Goal: Information Seeking & Learning: Learn about a topic

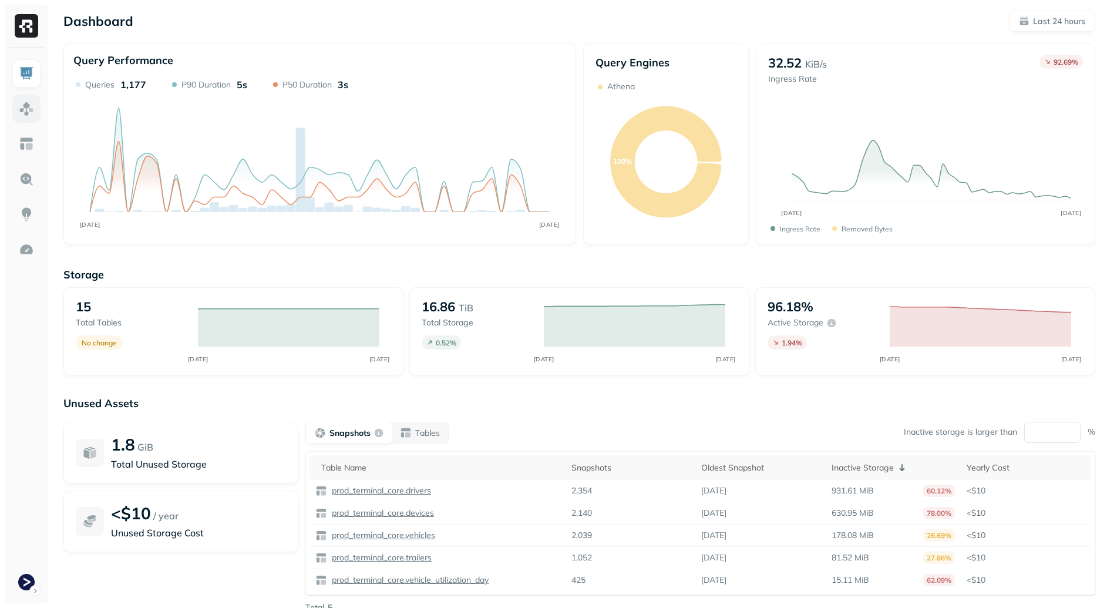
click at [28, 114] on img at bounding box center [26, 108] width 15 height 15
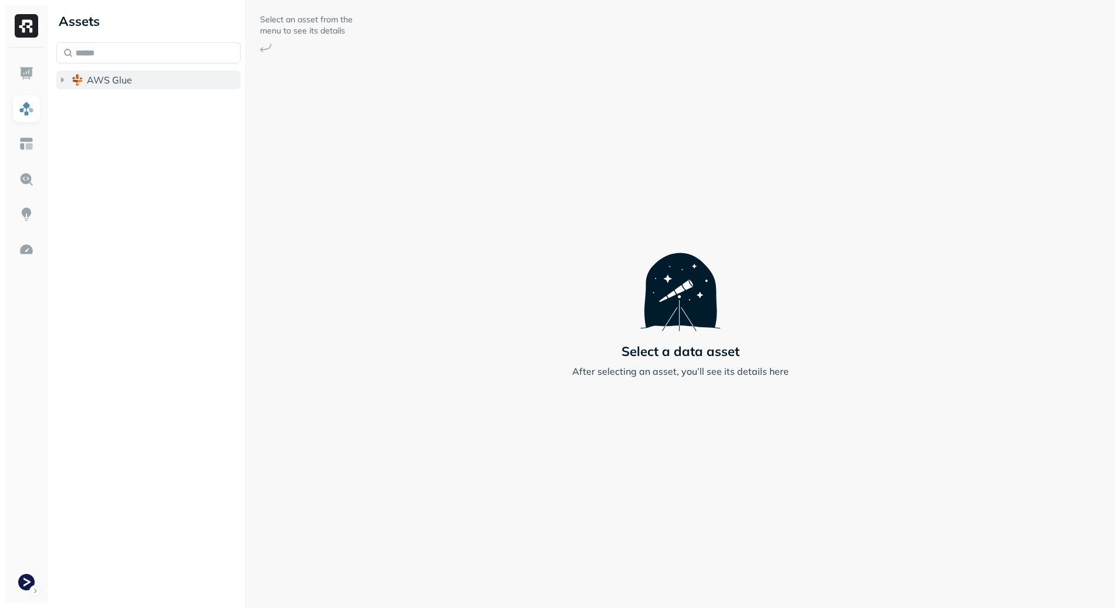
click at [123, 87] on button "AWS Glue" at bounding box center [148, 79] width 184 height 19
click at [166, 111] on button "prod_terminal_core" at bounding box center [154, 102] width 173 height 19
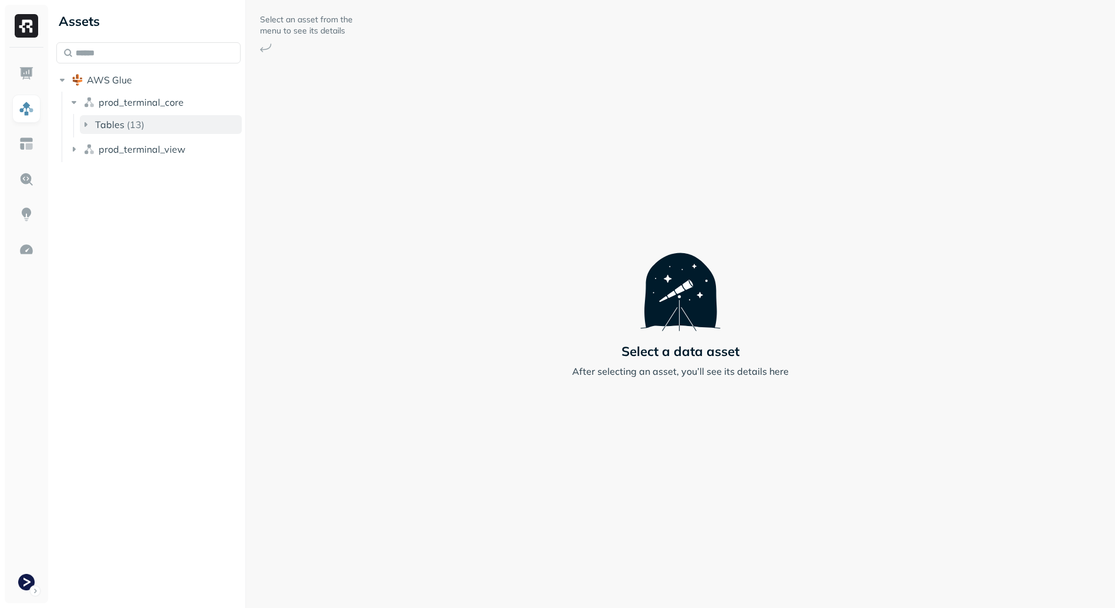
click at [208, 129] on button "Tables ( 13 )" at bounding box center [161, 124] width 162 height 19
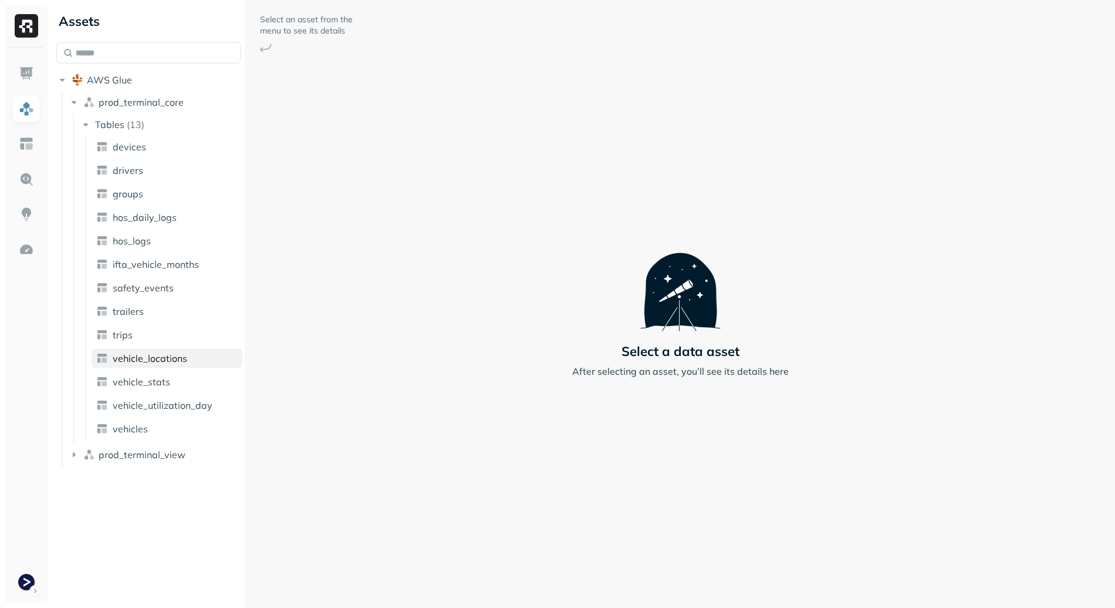
click at [176, 362] on span "vehicle_locations" at bounding box center [150, 358] width 75 height 12
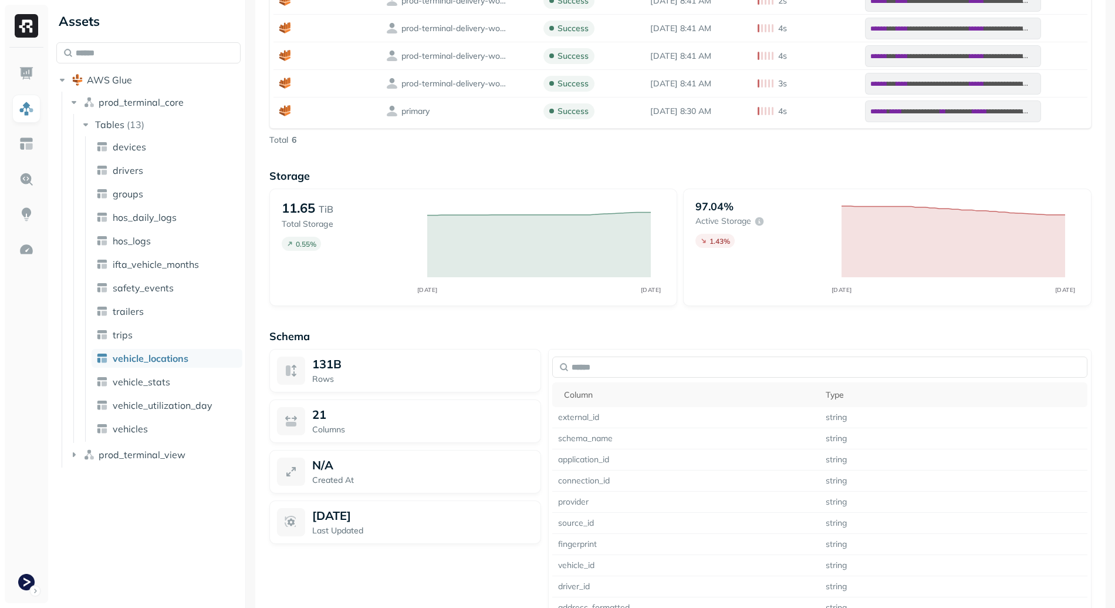
scroll to position [406, 0]
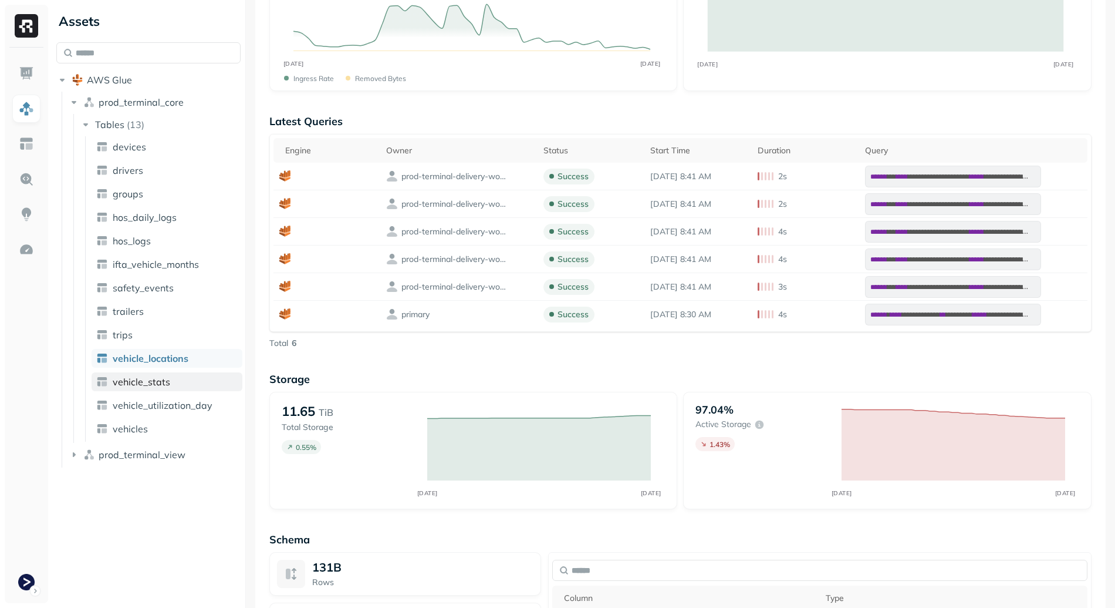
click at [183, 387] on link "vehicle_stats" at bounding box center [167, 381] width 151 height 19
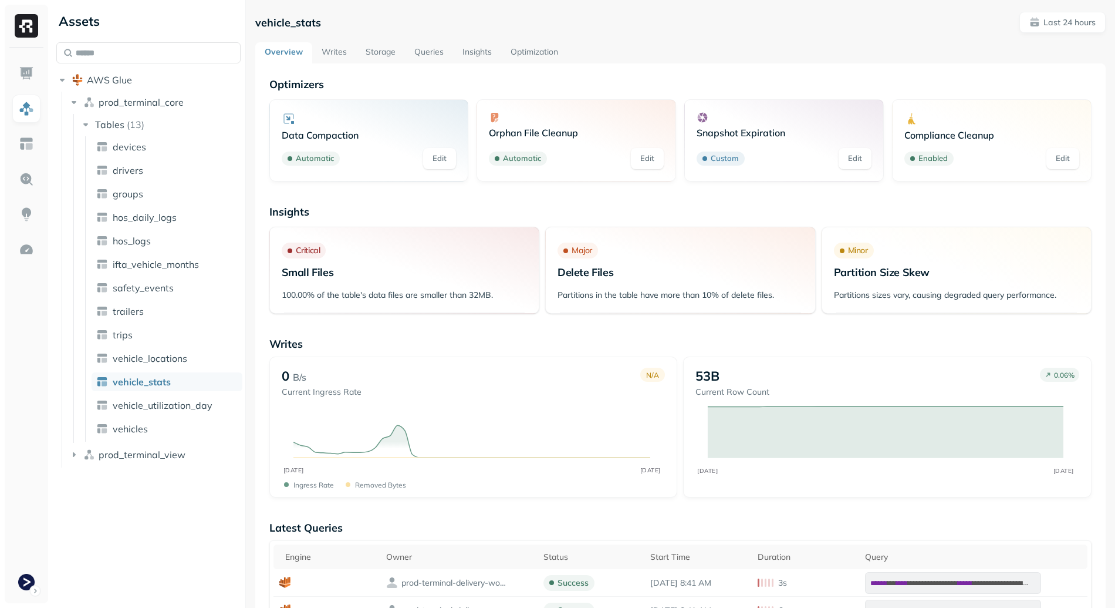
click at [341, 56] on link "Writes" at bounding box center [334, 52] width 44 height 21
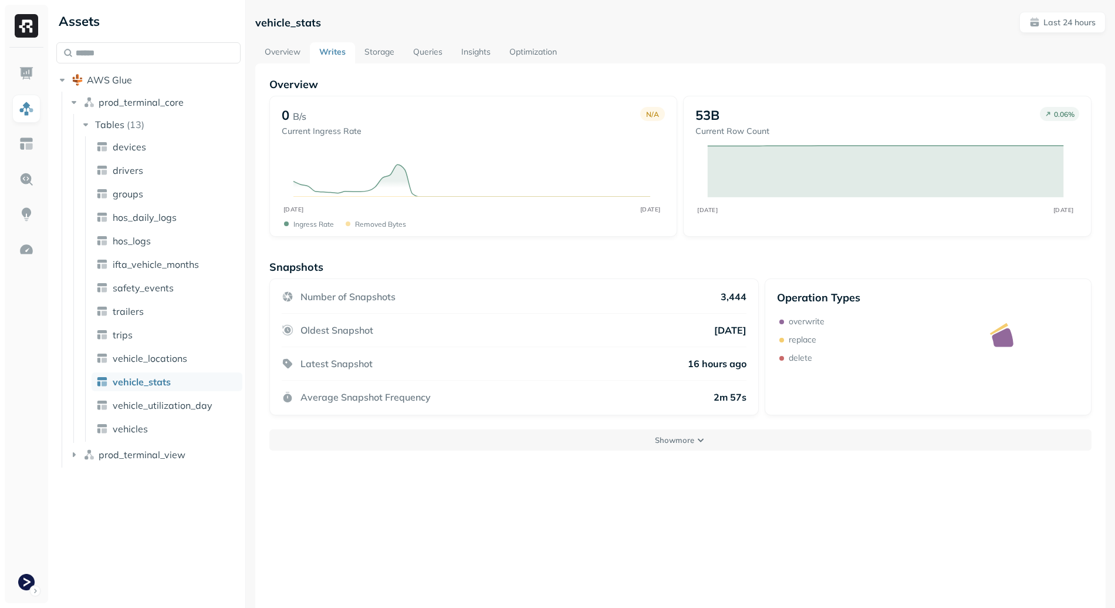
scroll to position [63, 0]
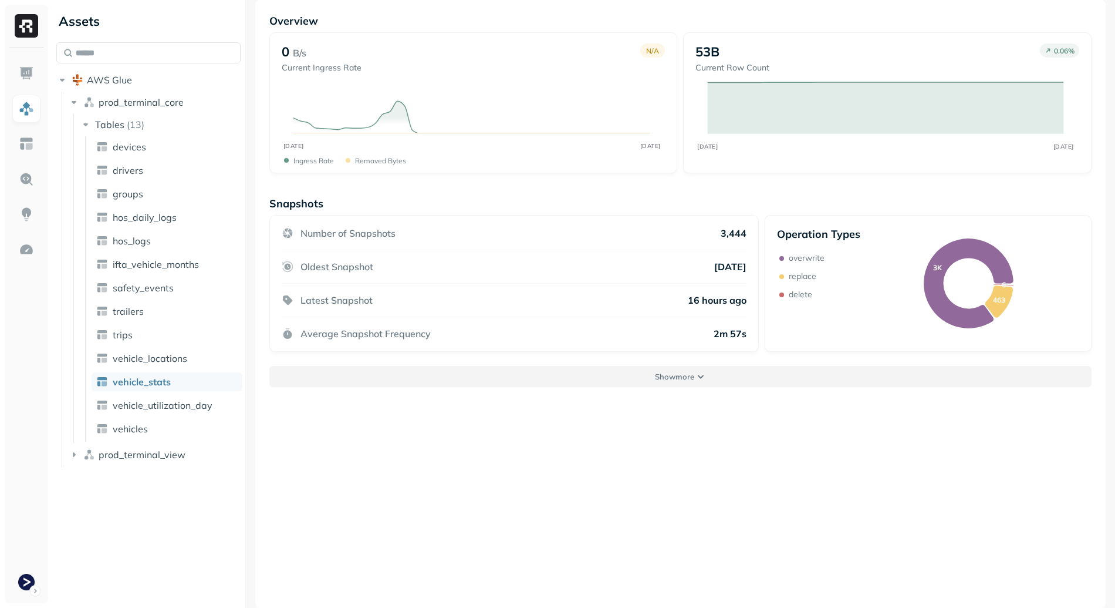
click at [695, 383] on button "Show more" at bounding box center [680, 376] width 822 height 21
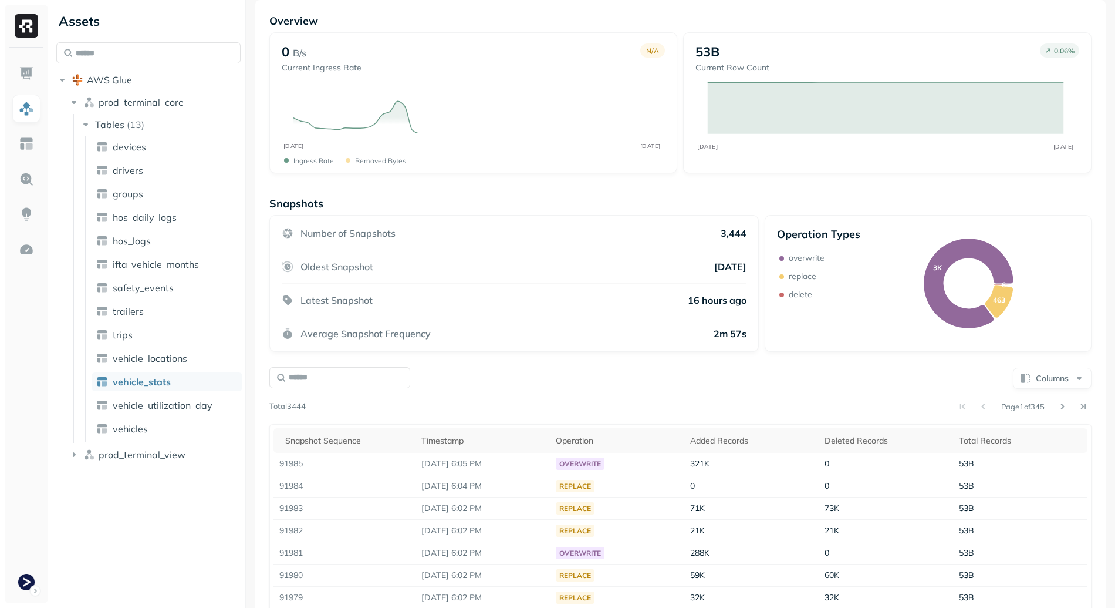
scroll to position [178, 0]
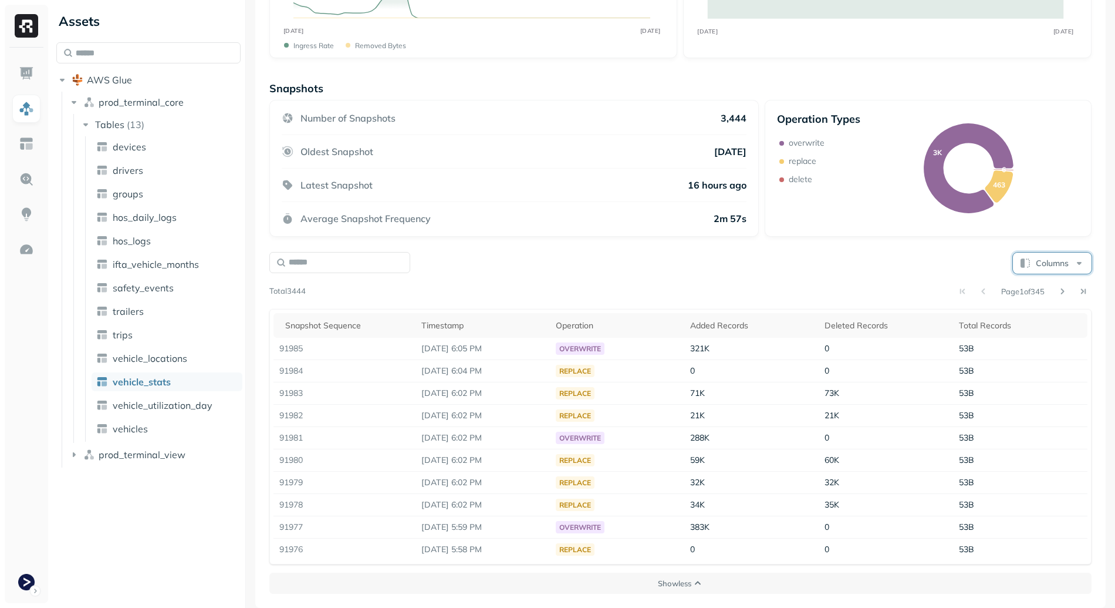
click at [1037, 259] on button "Columns" at bounding box center [1052, 262] width 79 height 21
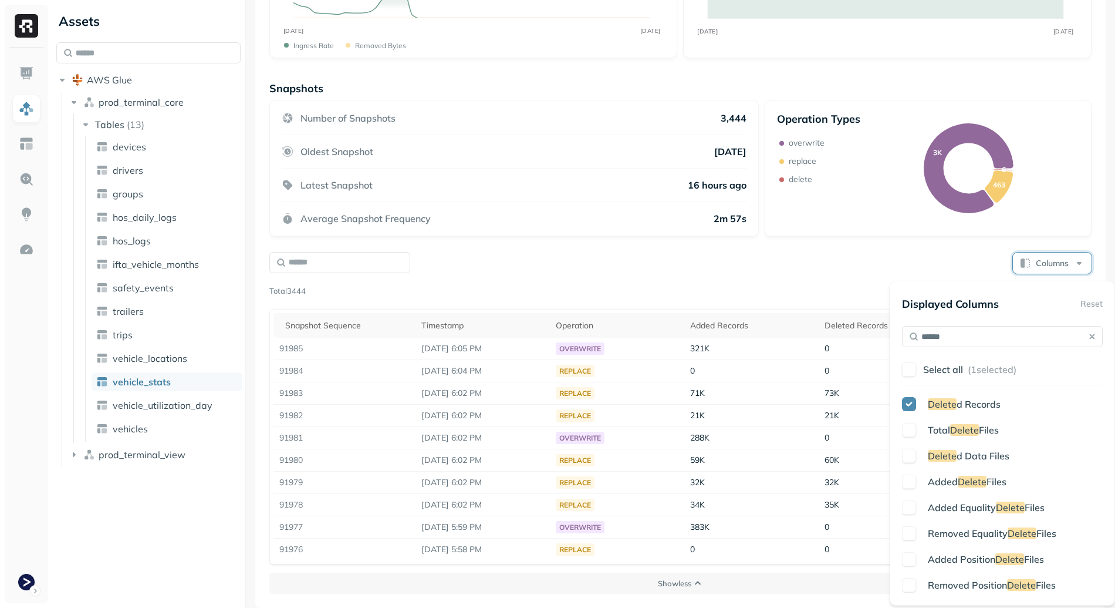
type input "******"
click at [946, 532] on span "Removed Equality" at bounding box center [968, 533] width 80 height 12
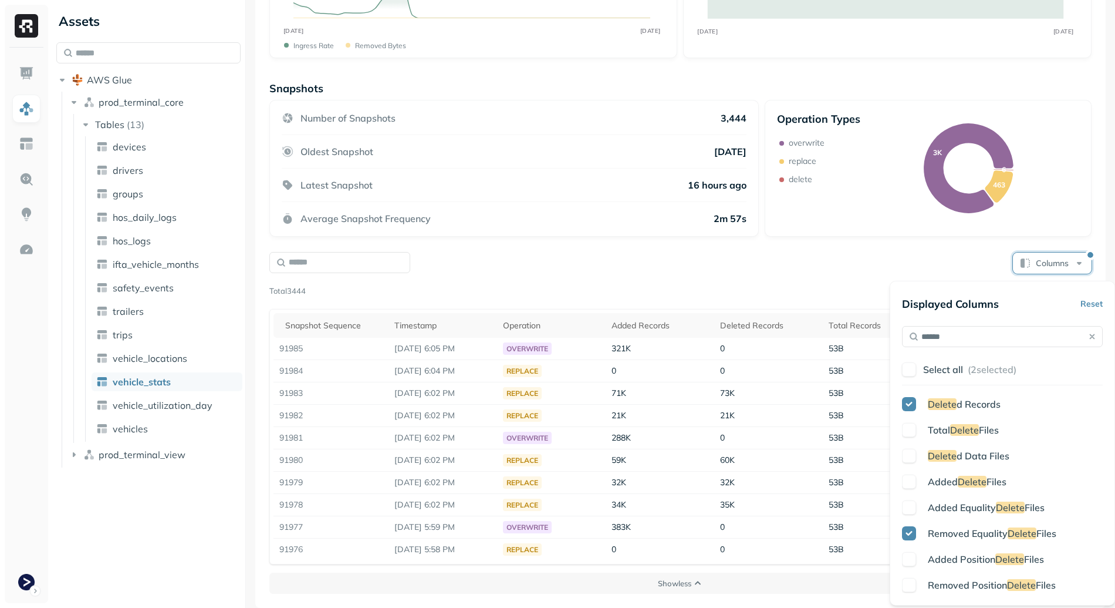
click at [948, 586] on span "Removed Position" at bounding box center [967, 585] width 79 height 12
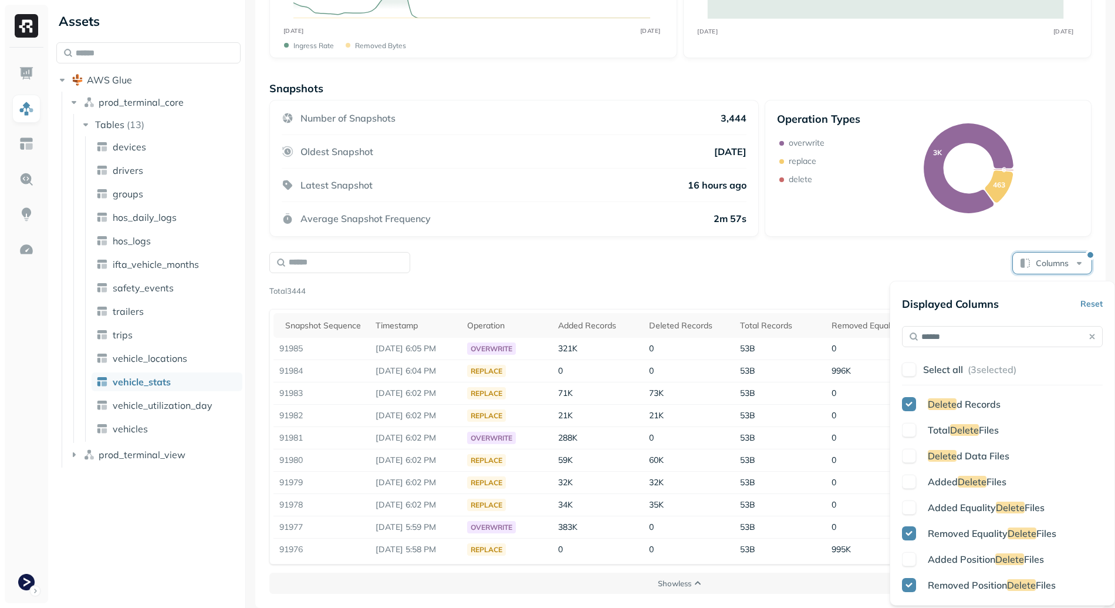
click at [795, 269] on div "Columns" at bounding box center [680, 262] width 822 height 23
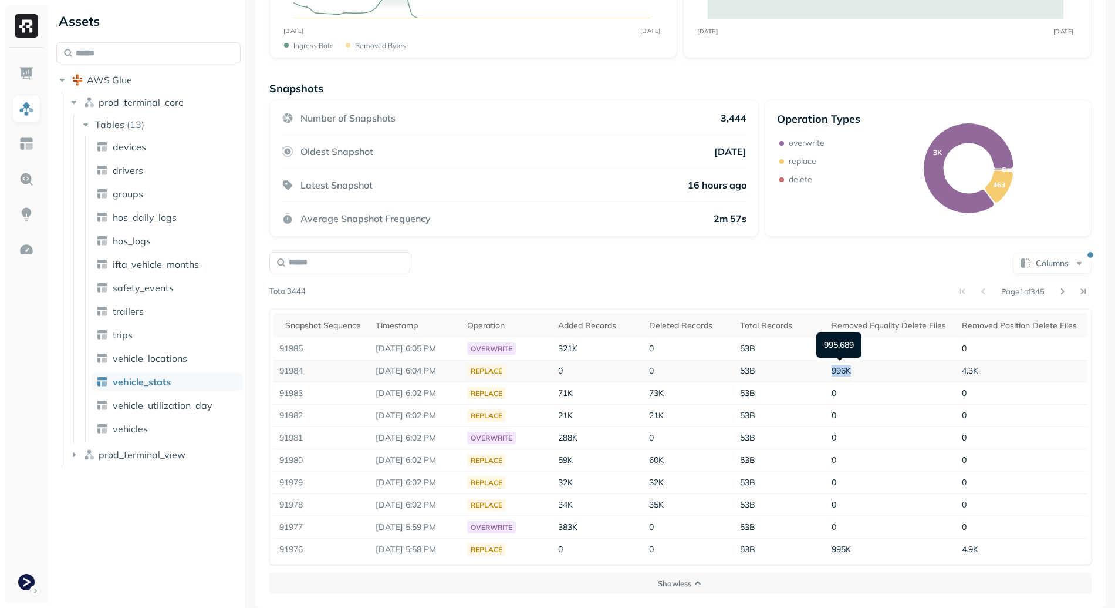
drag, startPoint x: 824, startPoint y: 369, endPoint x: 869, endPoint y: 369, distance: 45.2
click at [869, 369] on td "996K" at bounding box center [891, 371] width 131 height 22
click at [870, 369] on td "996K" at bounding box center [891, 371] width 131 height 22
